Goal: Task Accomplishment & Management: Manage account settings

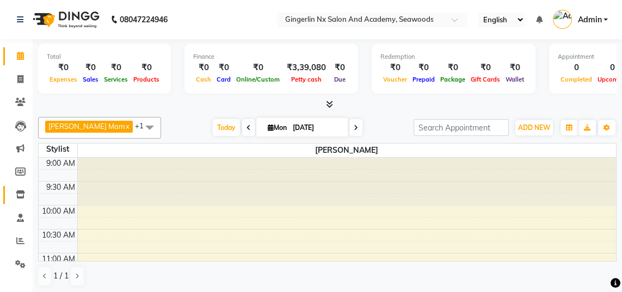
click at [24, 194] on icon at bounding box center [20, 194] width 9 height 8
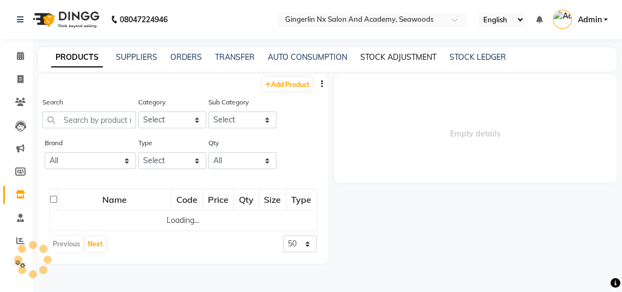
click at [406, 61] on link "STOCK ADJUSTMENT" at bounding box center [398, 57] width 76 height 10
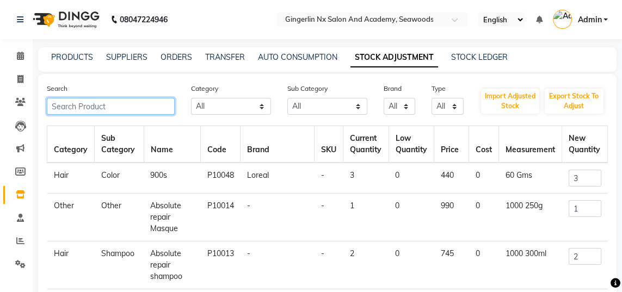
click at [125, 107] on input "text" at bounding box center [111, 106] width 128 height 17
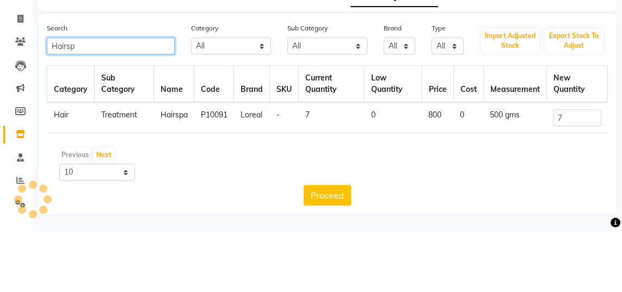
type input "Hairspa"
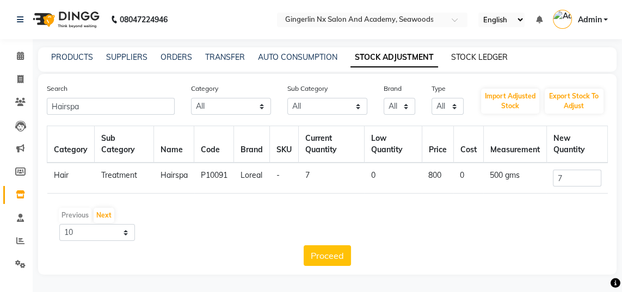
click at [480, 58] on link "STOCK LEDGER" at bounding box center [479, 57] width 57 height 10
select select "all"
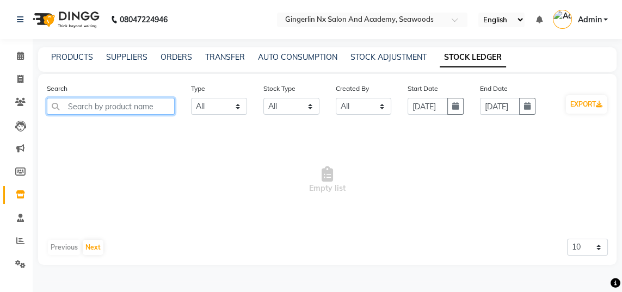
click at [136, 102] on input "text" at bounding box center [111, 106] width 128 height 17
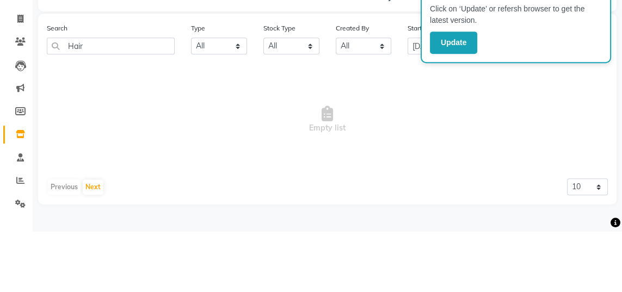
click at [398, 134] on span "Empty list" at bounding box center [327, 180] width 561 height 109
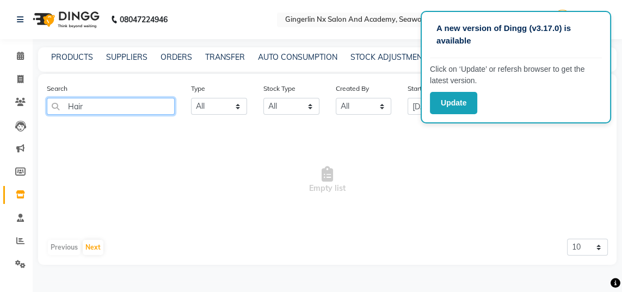
click at [85, 108] on input "Hair" at bounding box center [111, 106] width 128 height 17
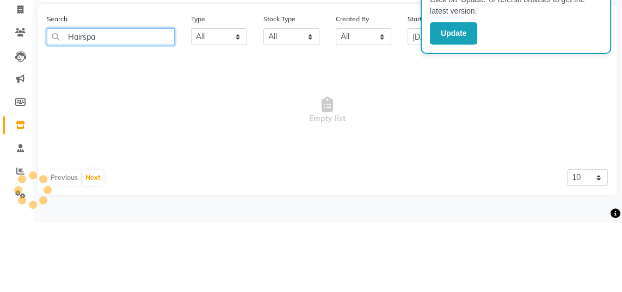
type input "Hairspa"
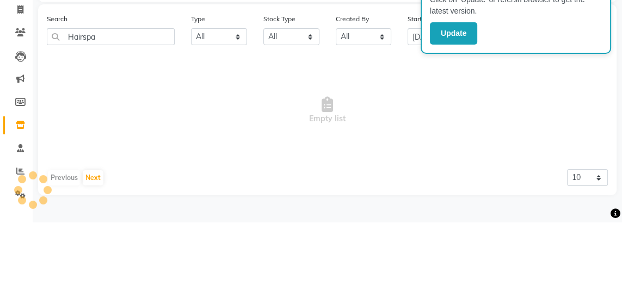
click at [369, 135] on span "Empty list" at bounding box center [327, 180] width 561 height 109
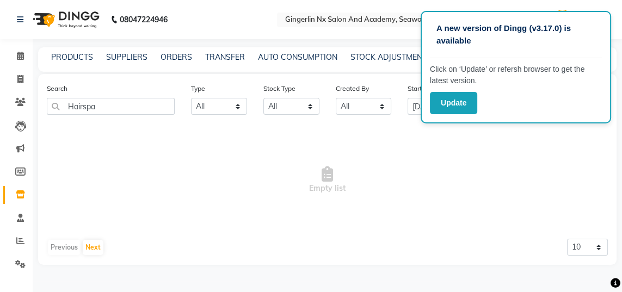
click at [459, 109] on button "Update" at bounding box center [453, 103] width 47 height 22
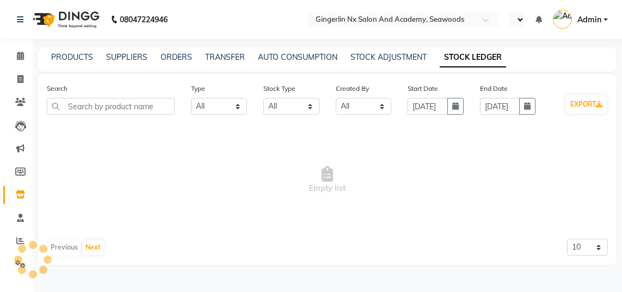
select select "all"
select select "en"
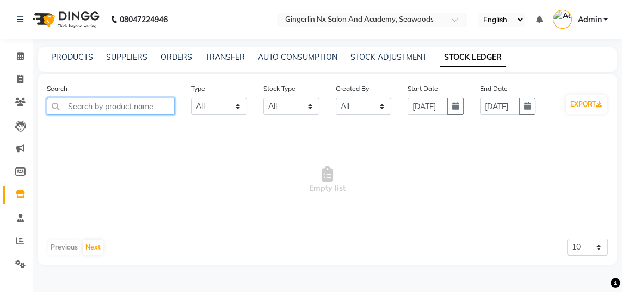
click at [132, 105] on input "text" at bounding box center [111, 106] width 128 height 17
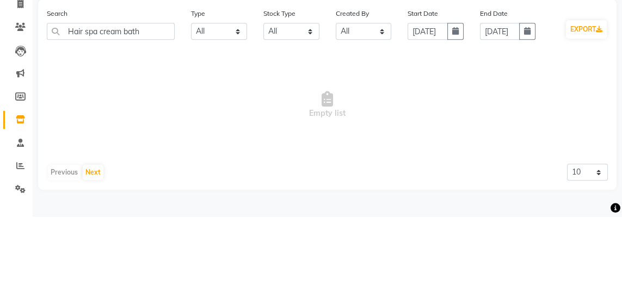
click at [550, 133] on span "Empty list" at bounding box center [327, 180] width 561 height 109
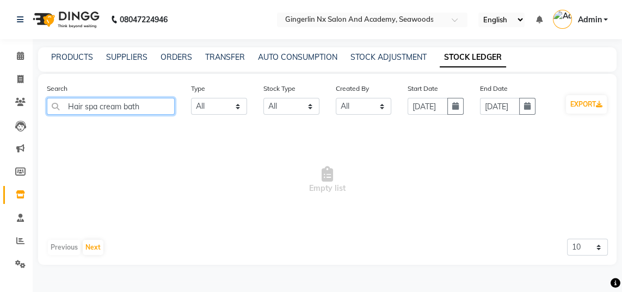
click at [146, 107] on input "Hair spa cream bath" at bounding box center [111, 106] width 128 height 17
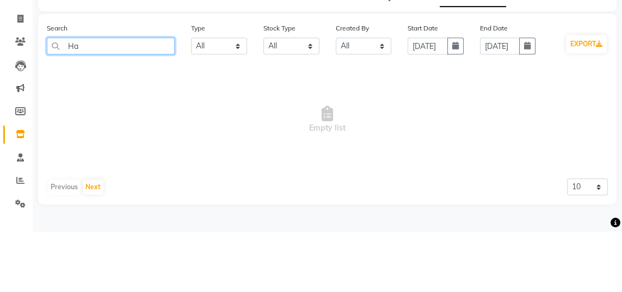
type input "H"
type input "C"
type input "S"
type input "J"
type input "Hairspa loreal"
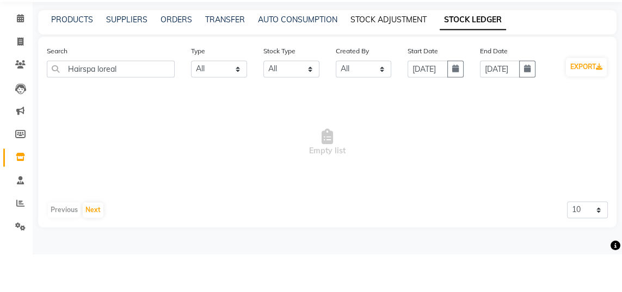
click at [407, 55] on link "STOCK ADJUSTMENT" at bounding box center [388, 57] width 76 height 10
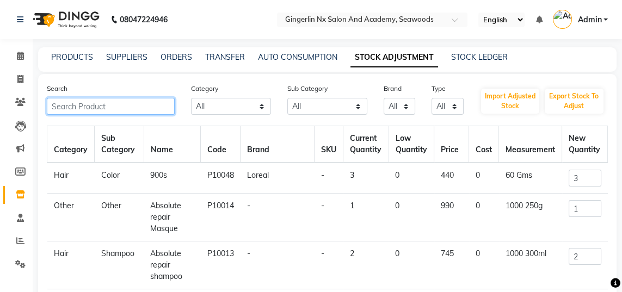
click at [128, 103] on input "text" at bounding box center [111, 106] width 128 height 17
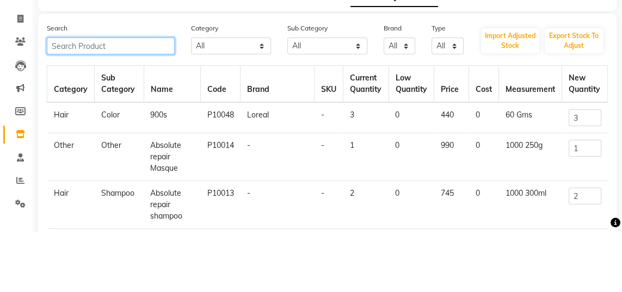
type input "L"
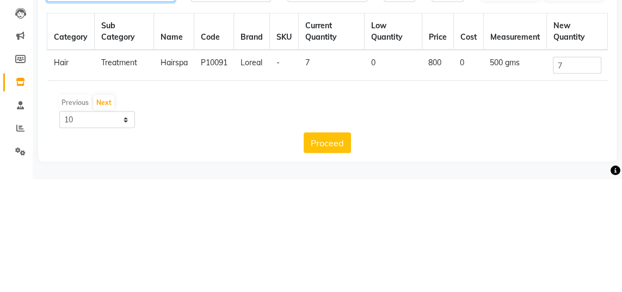
type input "Hairspa"
click at [572, 181] on input "7" at bounding box center [576, 178] width 48 height 17
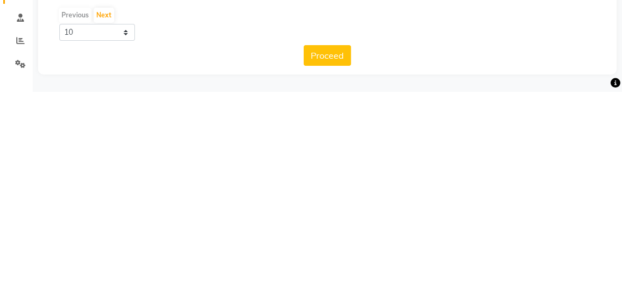
type input "3"
click at [331, 257] on button "Proceed" at bounding box center [326, 255] width 47 height 21
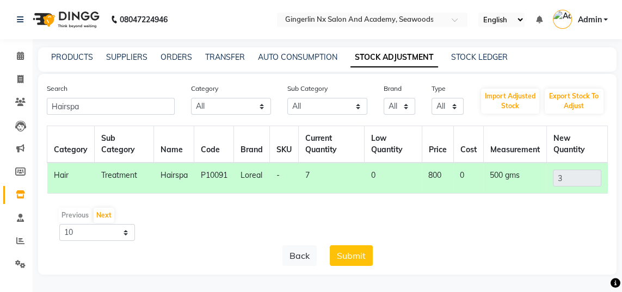
click at [360, 255] on button "Submit" at bounding box center [351, 255] width 43 height 21
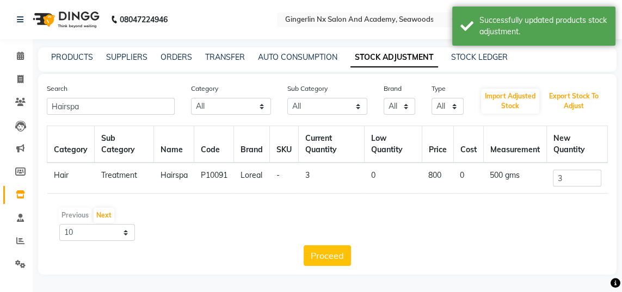
click at [579, 103] on button "Export Stock To Adjust" at bounding box center [573, 101] width 59 height 25
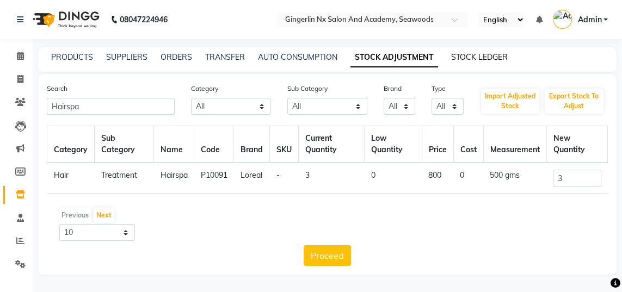
click at [484, 60] on link "STOCK LEDGER" at bounding box center [479, 57] width 57 height 10
select select "all"
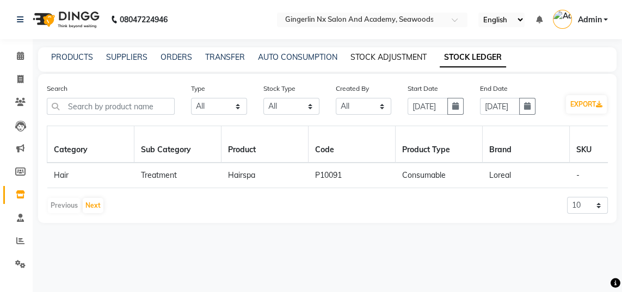
click at [388, 61] on link "STOCK ADJUSTMENT" at bounding box center [388, 57] width 76 height 10
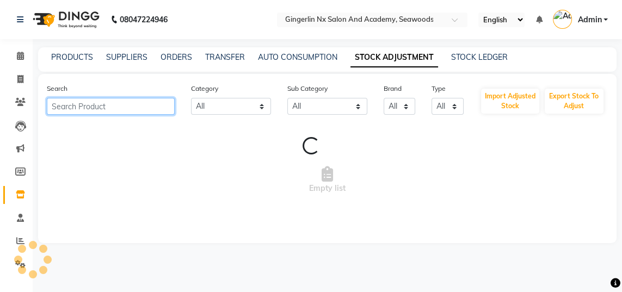
click at [124, 108] on input "text" at bounding box center [111, 106] width 128 height 17
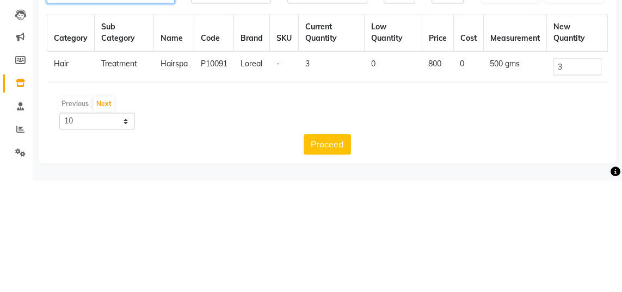
type input "Hai"
